Goal: Task Accomplishment & Management: Use online tool/utility

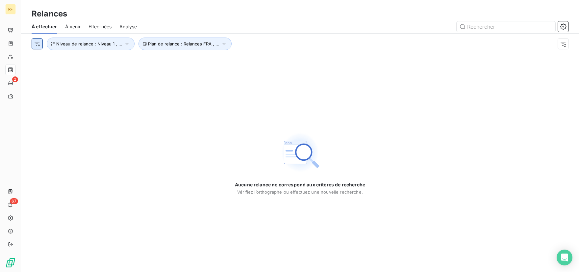
click at [41, 43] on html "RF 2 67 Relances À effectuer À venir Effectuées Analyse Plan de relance : Relan…" at bounding box center [289, 136] width 579 height 272
drag, startPoint x: 196, startPoint y: 19, endPoint x: 120, endPoint y: 38, distance: 78.2
click at [196, 19] on html "RF 2 67 Relances À effectuer À venir Effectuées Analyse Plan de relance : Relan…" at bounding box center [289, 136] width 579 height 272
click at [100, 45] on span "Niveau de relance : Niveau 1 , ..." at bounding box center [89, 43] width 66 height 5
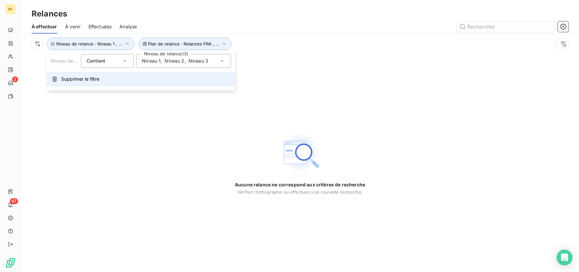
click at [65, 78] on span "Supprimer le filtre" at bounding box center [80, 79] width 38 height 7
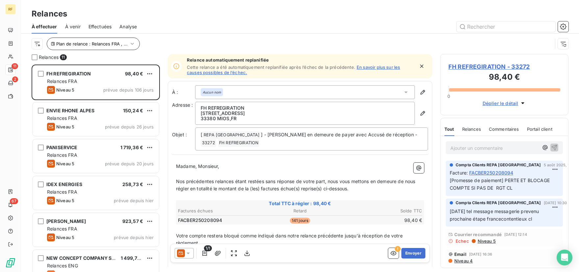
scroll to position [202, 123]
click at [99, 45] on span "Plan de relance : Relances FRA , ..." at bounding box center [91, 43] width 71 height 5
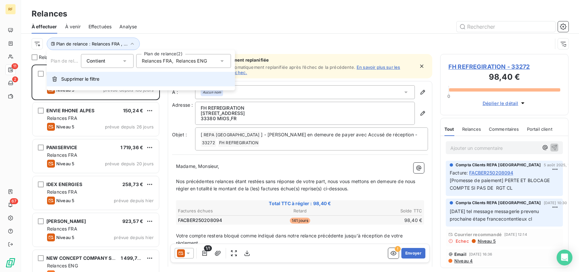
click at [75, 76] on button "Supprimer le filtre" at bounding box center [141, 79] width 188 height 14
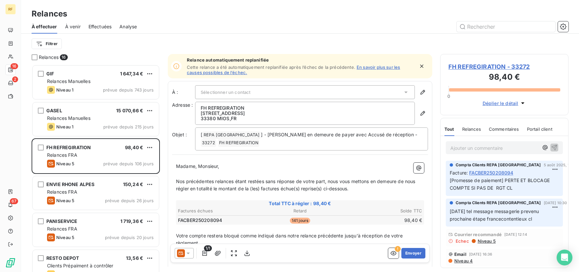
click at [115, 44] on div "Filtrer" at bounding box center [300, 43] width 537 height 12
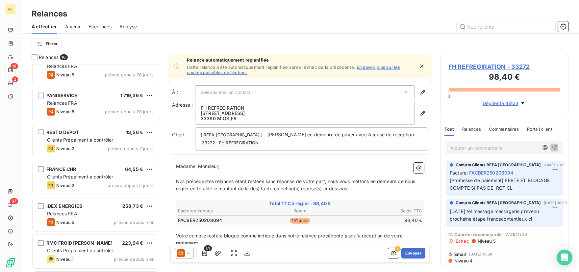
scroll to position [137, 0]
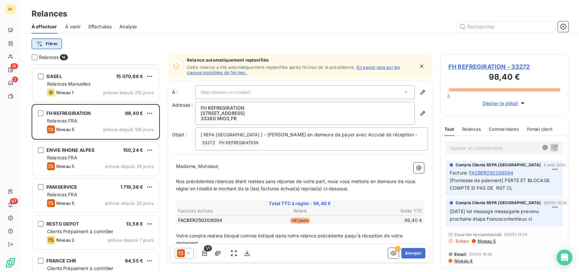
click at [52, 45] on html "RF 16 2 67 Relances À effectuer À venir Effectuées Analyse Filtrer Relances 16 …" at bounding box center [289, 136] width 579 height 272
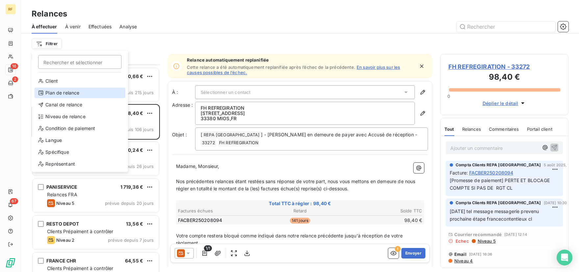
click at [63, 97] on div "Plan de relance" at bounding box center [79, 92] width 91 height 11
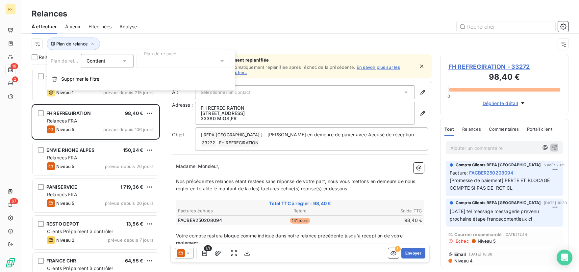
click at [154, 62] on div at bounding box center [183, 61] width 95 height 14
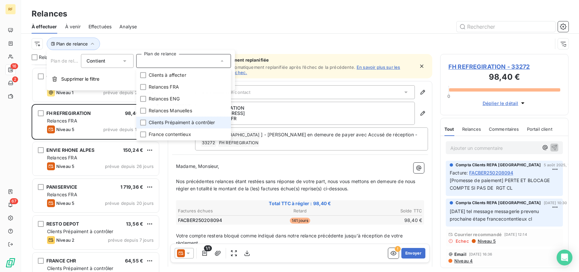
click at [172, 122] on span "Clients Prépaiment à contrôler" at bounding box center [182, 122] width 66 height 7
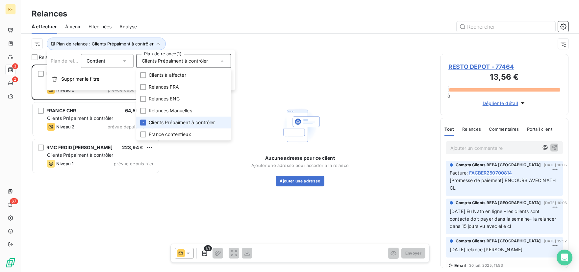
scroll to position [202, 123]
click at [205, 19] on div "Relances" at bounding box center [300, 14] width 558 height 12
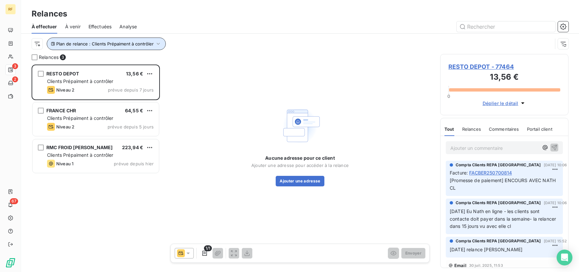
click at [91, 46] on span "Plan de relance : Clients Prépaiment à contrôler" at bounding box center [104, 43] width 97 height 5
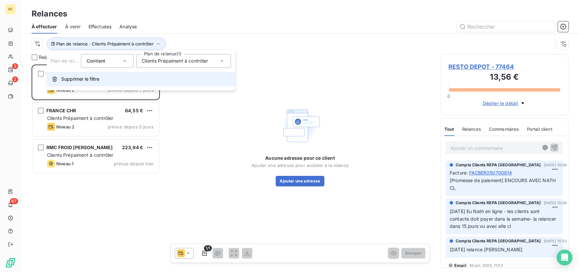
click at [78, 80] on span "Supprimer le filtre" at bounding box center [80, 79] width 38 height 7
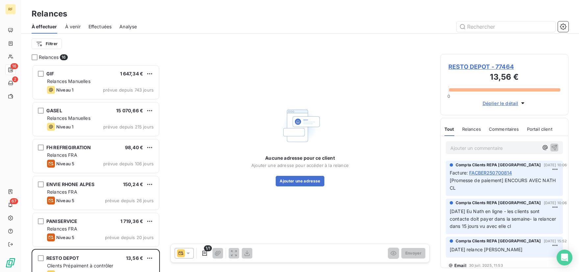
click at [95, 52] on div "Filtrer" at bounding box center [300, 44] width 537 height 20
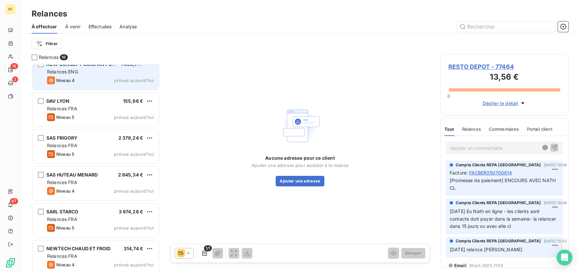
scroll to position [383, 0]
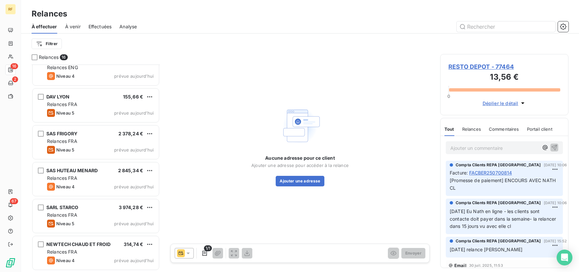
click at [182, 23] on div at bounding box center [357, 26] width 424 height 11
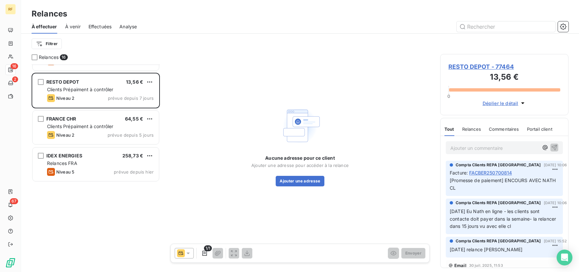
scroll to position [0, 0]
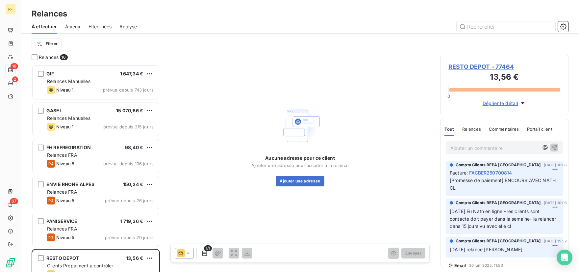
click at [187, 25] on div at bounding box center [357, 26] width 424 height 11
